Goal: Task Accomplishment & Management: Manage account settings

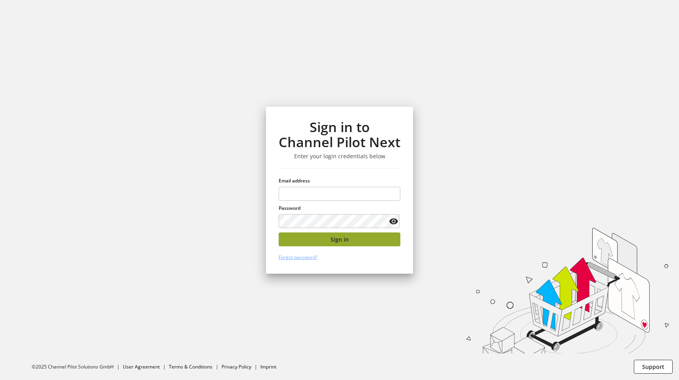
click at [348, 241] on button "Sign in" at bounding box center [340, 239] width 122 height 14
click at [333, 198] on input "email" at bounding box center [340, 194] width 122 height 14
type input "**********"
click at [336, 236] on span "Sign in" at bounding box center [339, 239] width 18 height 8
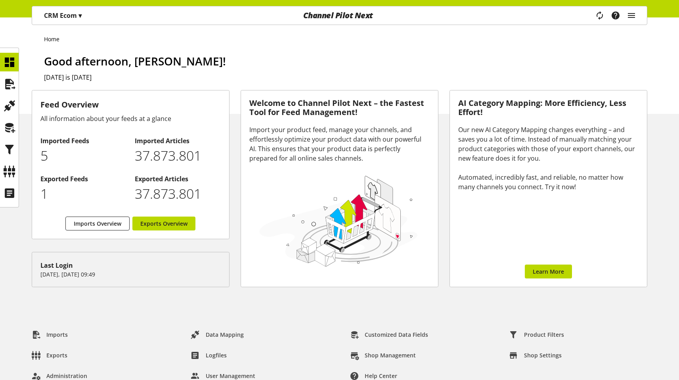
click at [637, 15] on div "Task manager Help center Sigurd Sippel sigurd.sippel@channelpilot.com User Mana…" at bounding box center [619, 15] width 56 height 18
click at [635, 13] on icon "main navigation" at bounding box center [631, 15] width 10 height 14
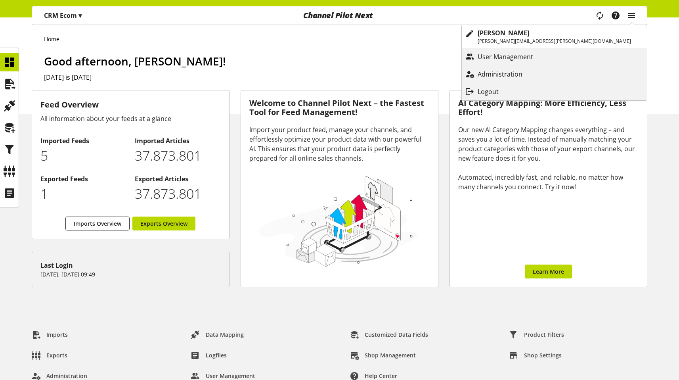
click at [599, 67] on link "Administration" at bounding box center [554, 74] width 185 height 14
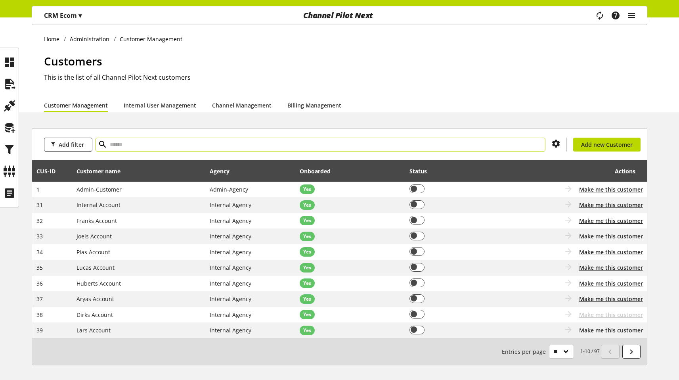
click at [107, 148] on span at bounding box center [102, 145] width 14 height 14
click at [119, 145] on input "text" at bounding box center [320, 145] width 450 height 14
type input "*****"
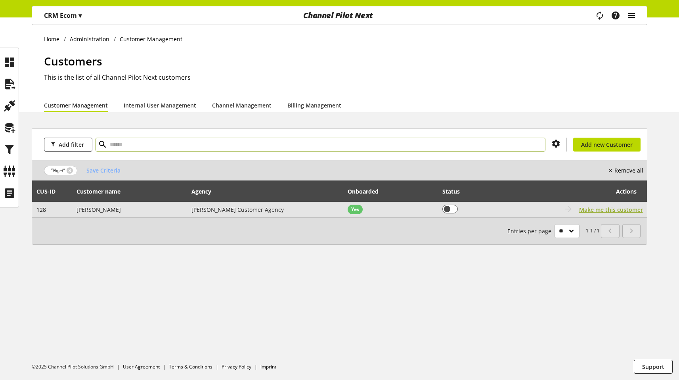
click at [609, 211] on span "Make me this customer" at bounding box center [611, 209] width 64 height 8
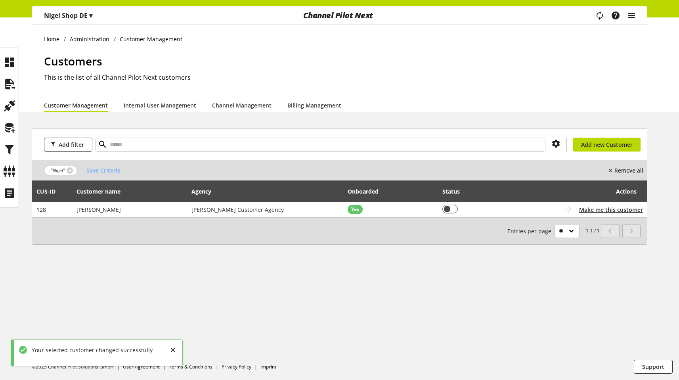
click at [9, 72] on ul at bounding box center [9, 127] width 19 height 149
click at [7, 78] on icon at bounding box center [9, 84] width 13 height 16
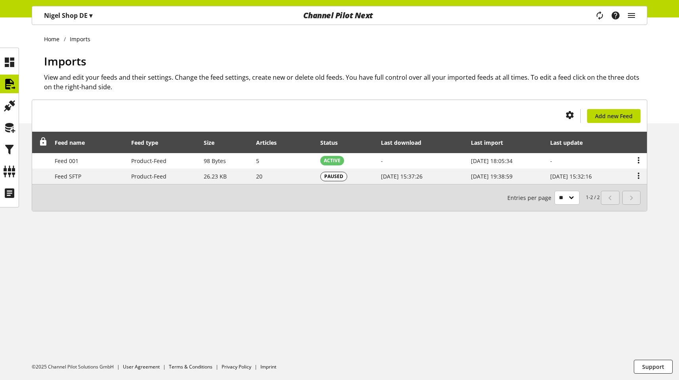
click at [69, 17] on p "Nigel Shop DE ▾" at bounding box center [68, 16] width 48 height 10
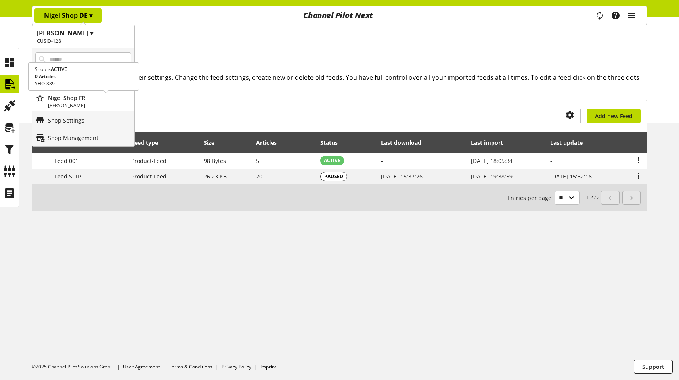
click at [78, 95] on p "Nigel Shop FR" at bounding box center [89, 98] width 83 height 8
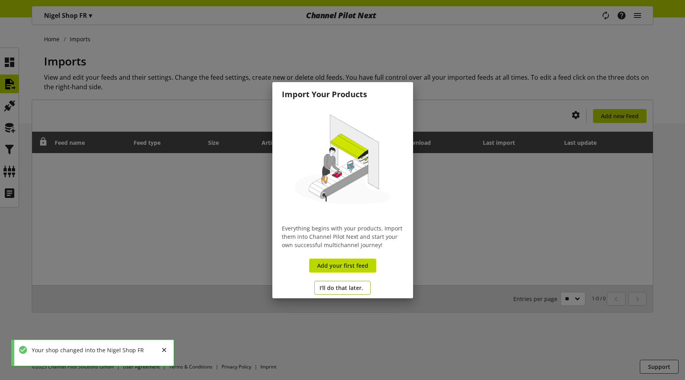
click at [361, 288] on span "I'll do that later." at bounding box center [341, 287] width 44 height 8
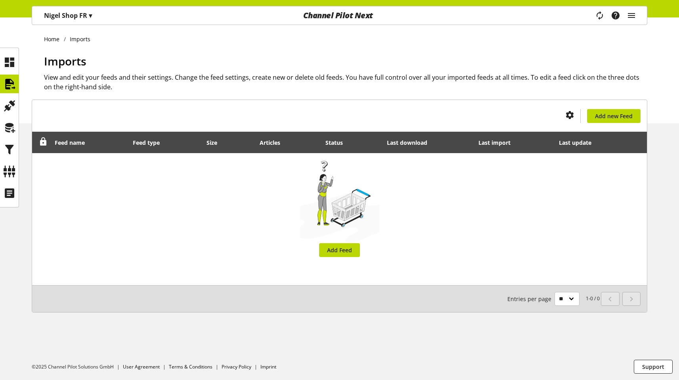
click at [57, 10] on div "Nigel Shop FR ▾" at bounding box center [67, 15] width 67 height 14
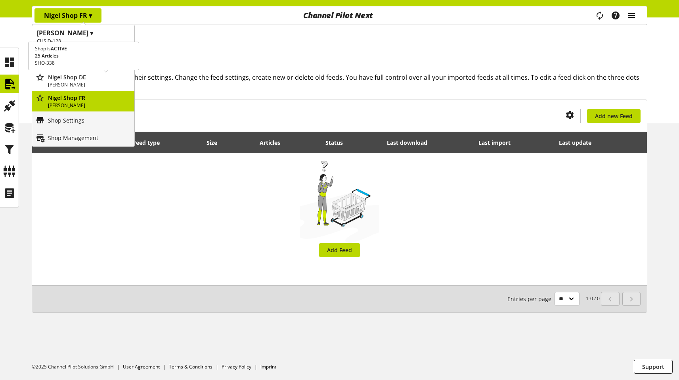
click at [60, 79] on p "Nigel Shop DE" at bounding box center [89, 77] width 83 height 8
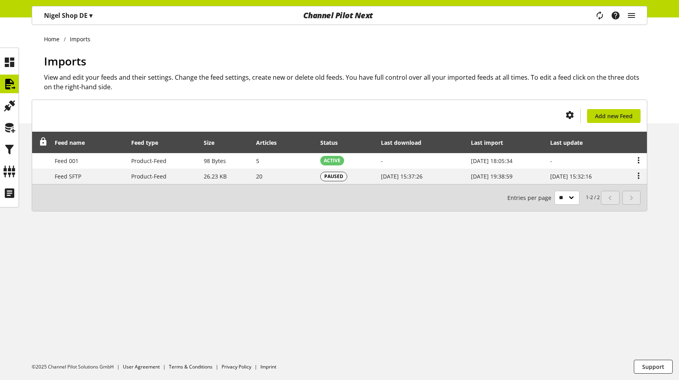
click at [597, 17] on icon "main navigation" at bounding box center [600, 16] width 12 height 16
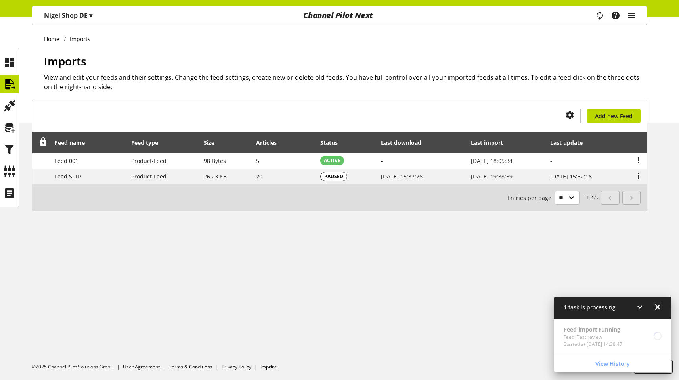
click at [661, 308] on icon at bounding box center [658, 307] width 10 height 14
